Goal: Navigation & Orientation: Find specific page/section

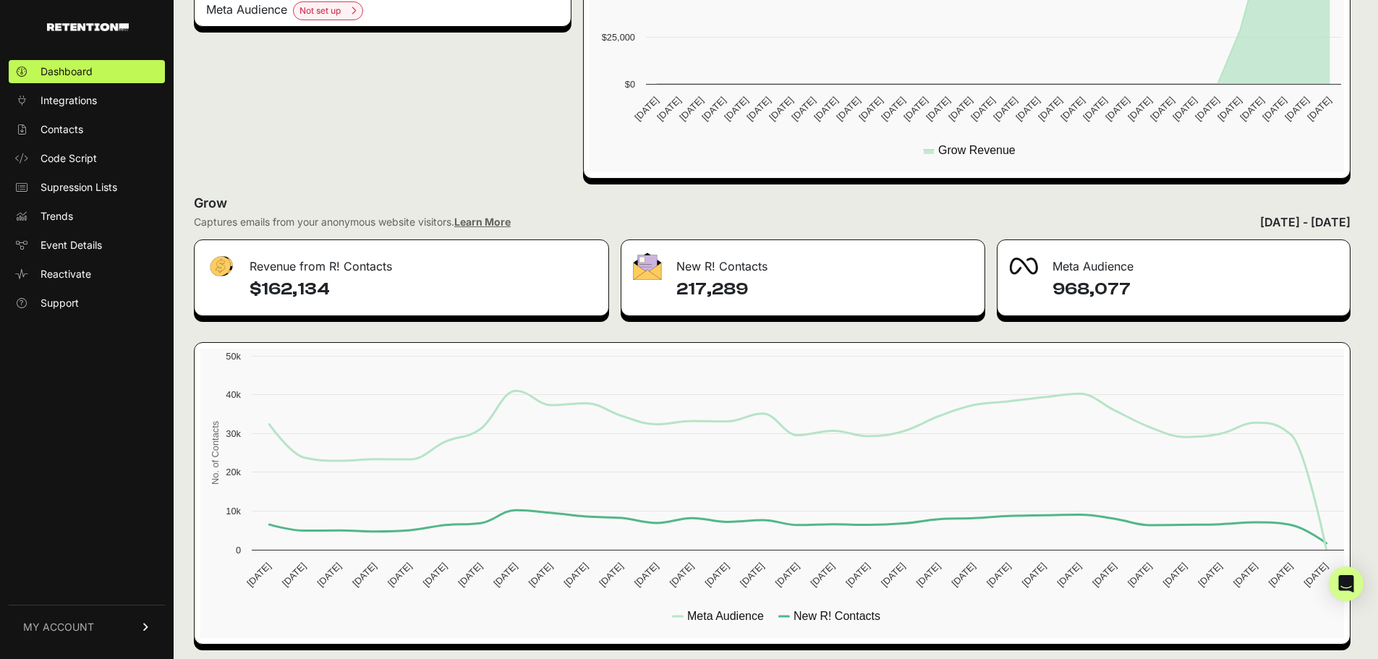
scroll to position [546, 0]
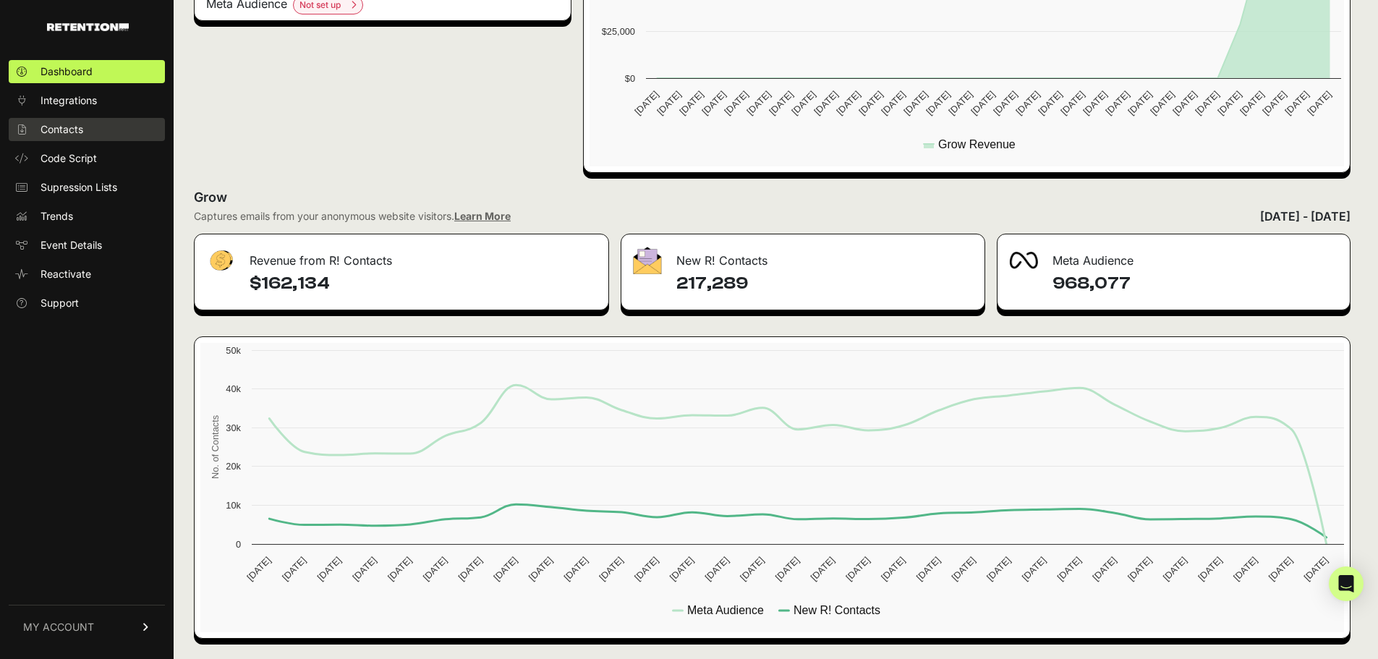
click at [76, 135] on span "Contacts" at bounding box center [62, 129] width 43 height 14
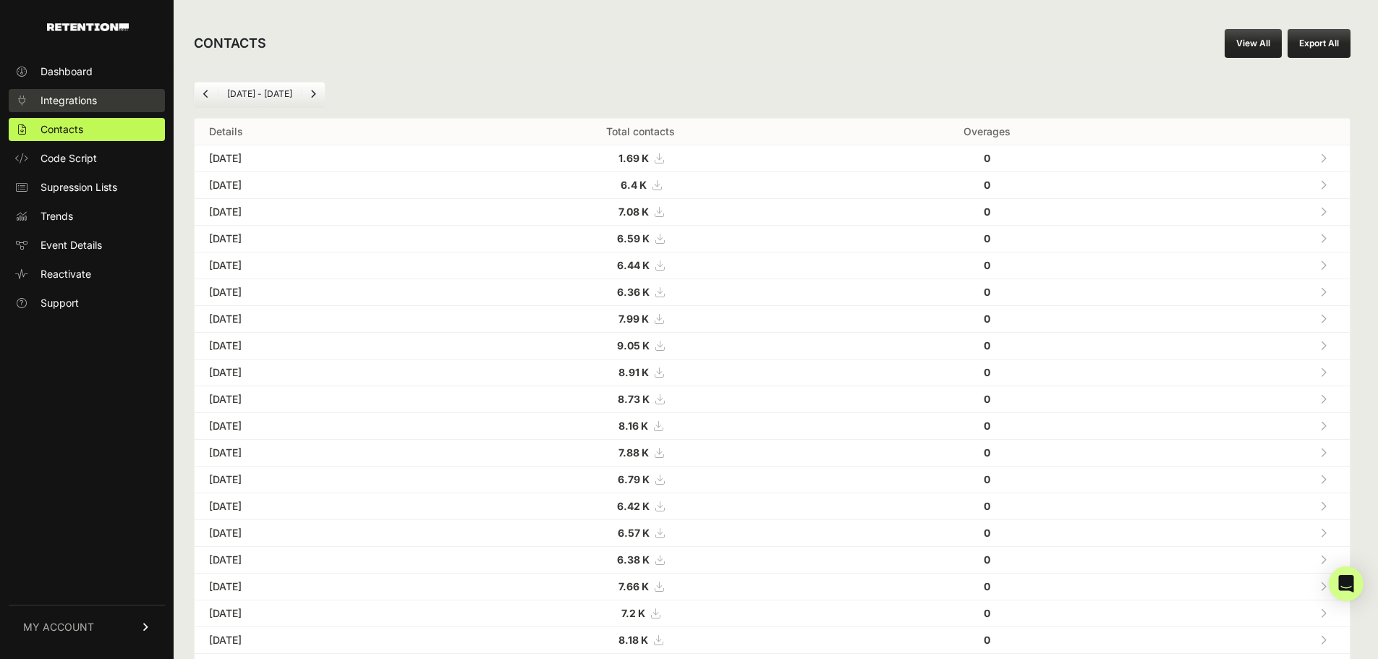
click at [77, 93] on link "Integrations" at bounding box center [87, 100] width 156 height 23
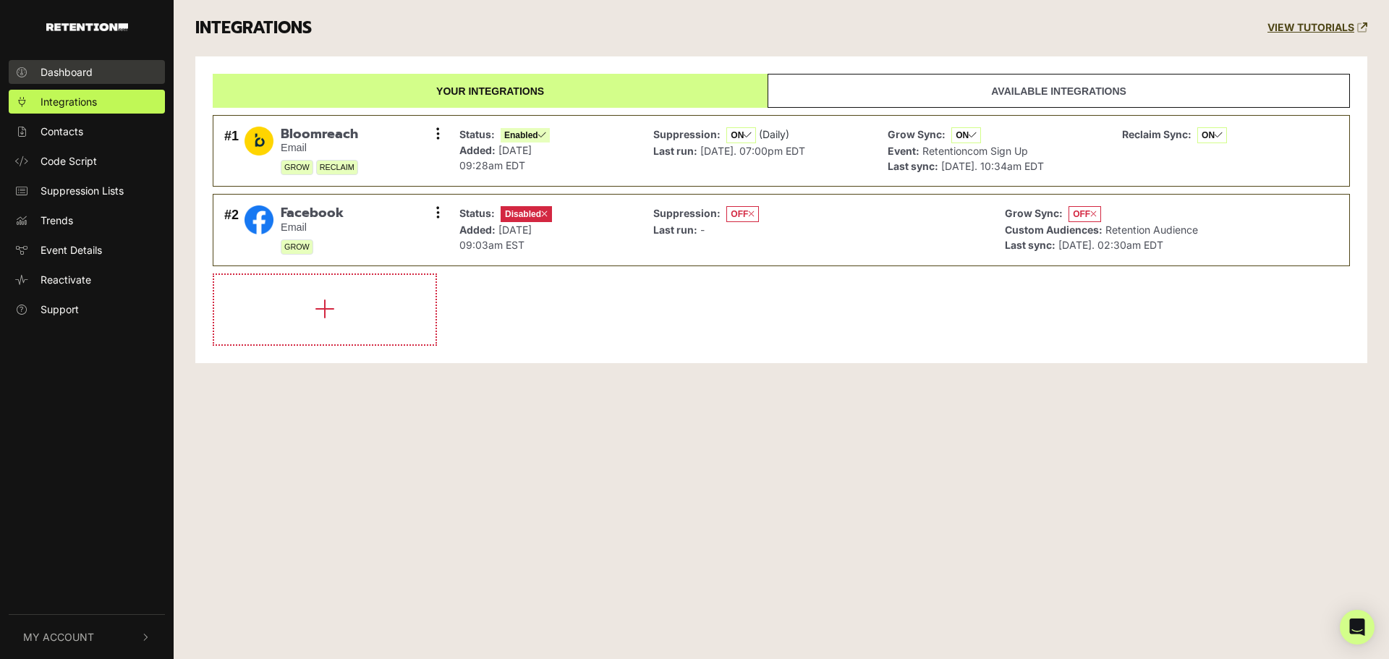
click at [82, 72] on span "Dashboard" at bounding box center [67, 71] width 52 height 15
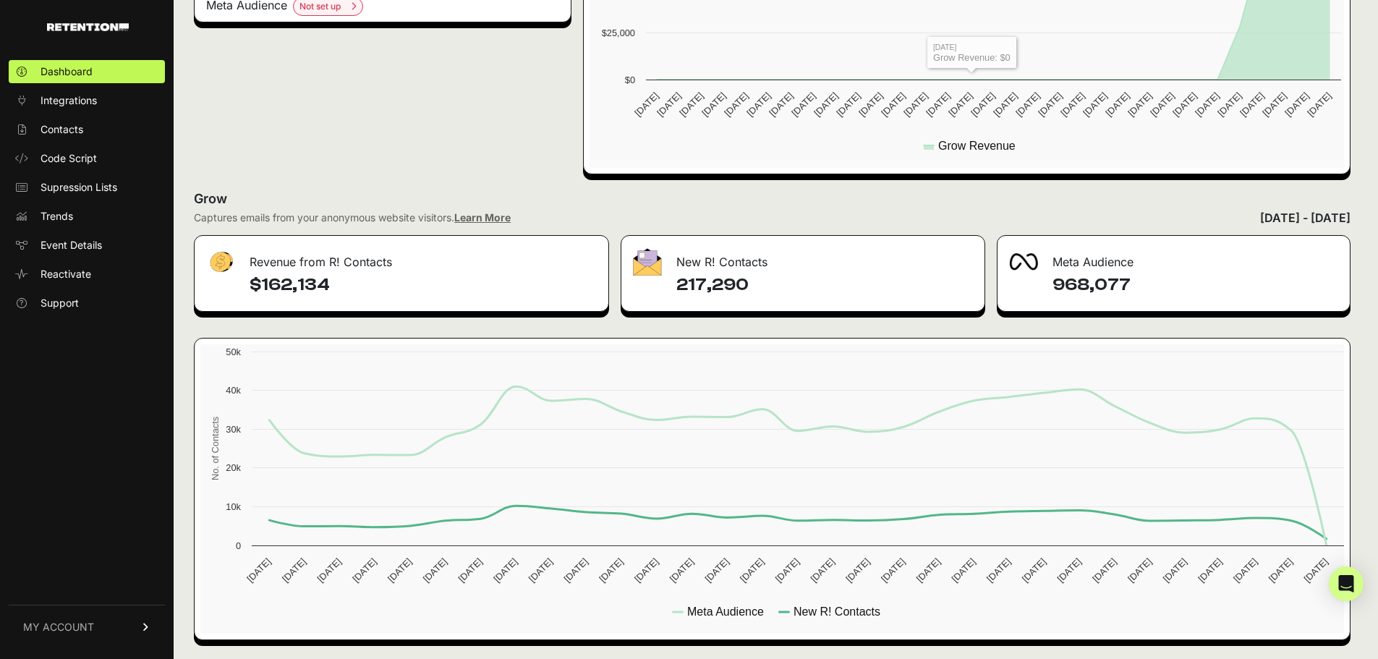
scroll to position [546, 0]
